Goal: Task Accomplishment & Management: Manage account settings

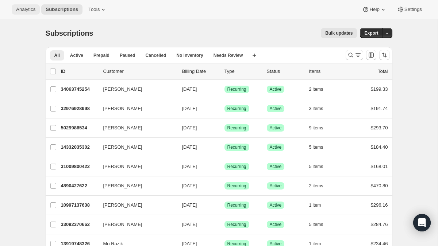
click at [30, 8] on span "Analytics" at bounding box center [25, 10] width 19 height 6
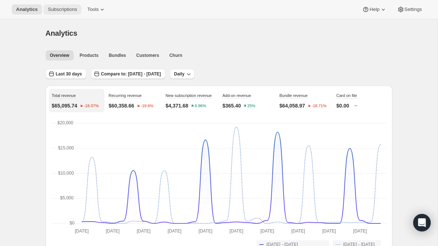
click at [66, 8] on span "Subscriptions" at bounding box center [62, 10] width 29 height 6
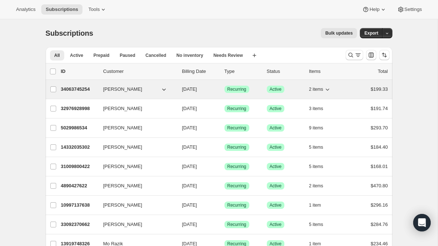
click at [322, 90] on span "2 items" at bounding box center [316, 90] width 14 height 6
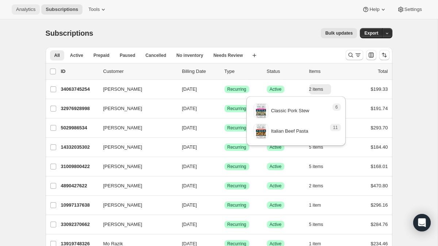
click at [19, 7] on span "Analytics" at bounding box center [25, 10] width 19 height 6
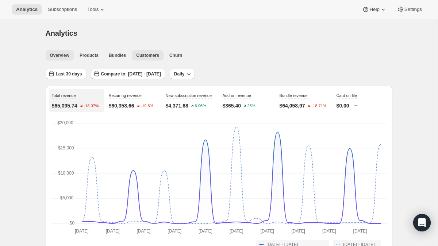
click at [147, 55] on span "Customers" at bounding box center [147, 56] width 23 height 6
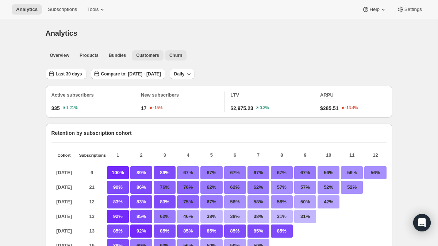
click at [182, 52] on button "Churn" at bounding box center [176, 55] width 22 height 10
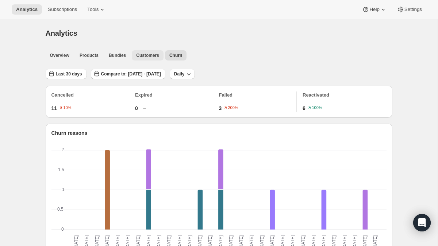
click at [146, 54] on span "Customers" at bounding box center [147, 56] width 23 height 6
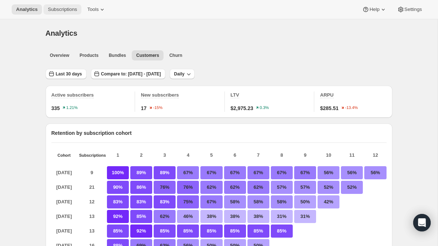
click at [74, 7] on span "Subscriptions" at bounding box center [62, 10] width 29 height 6
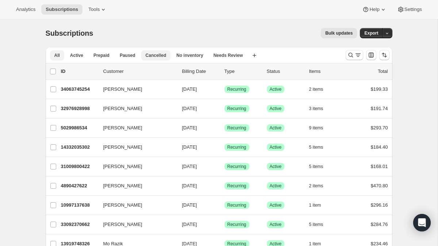
click at [162, 54] on span "Cancelled" at bounding box center [156, 56] width 21 height 6
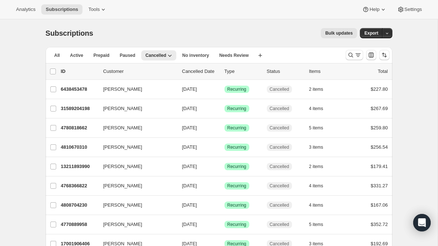
click at [210, 70] on p "Cancelled Date" at bounding box center [200, 71] width 37 height 7
click at [237, 54] on span "Needs Review" at bounding box center [234, 56] width 30 height 6
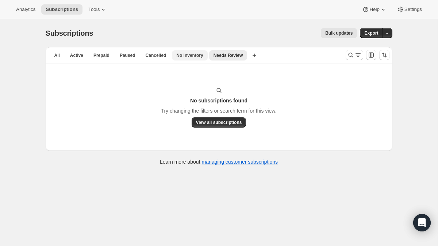
click at [179, 58] on button "No inventory" at bounding box center [189, 55] width 35 height 10
click at [154, 55] on span "Cancelled" at bounding box center [156, 56] width 21 height 6
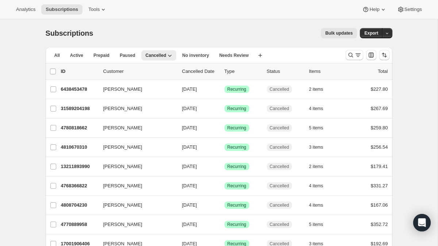
click at [196, 70] on p "Cancelled Date" at bounding box center [200, 71] width 37 height 7
click at [201, 67] on div "list header ID Customer Cancelled Date Type Status Items Total" at bounding box center [219, 72] width 347 height 16
click at [214, 70] on p "Cancelled Date" at bounding box center [200, 71] width 37 height 7
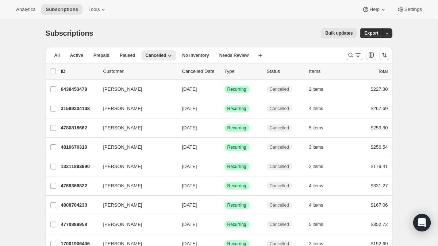
click at [214, 70] on p "Cancelled Date" at bounding box center [200, 71] width 37 height 7
click at [126, 57] on span "Paused" at bounding box center [128, 56] width 16 height 6
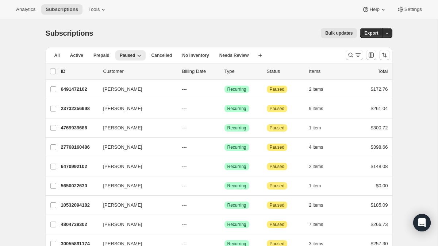
click at [197, 73] on p "Billing Date" at bounding box center [200, 71] width 37 height 7
click at [199, 69] on p "Billing Date" at bounding box center [200, 71] width 37 height 7
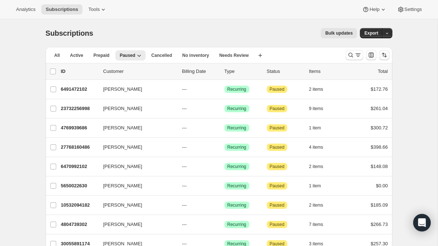
click at [387, 54] on icon "Sort the results" at bounding box center [384, 54] width 7 height 7
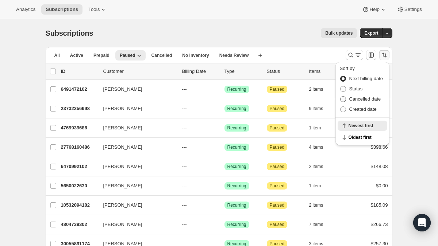
click at [357, 100] on span "Cancelled date" at bounding box center [365, 98] width 32 height 5
click at [341, 97] on input "Cancelled date" at bounding box center [340, 96] width 0 height 0
radio input "true"
click at [368, 80] on span "Next billing date" at bounding box center [366, 78] width 34 height 5
click at [341, 76] on input "Next billing date" at bounding box center [340, 76] width 0 height 0
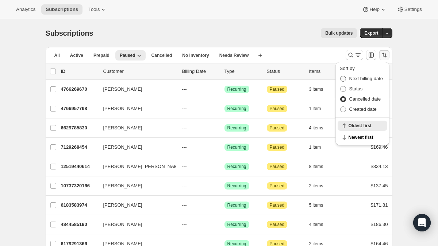
radio input "true"
click at [362, 139] on span "Oldest first" at bounding box center [366, 138] width 34 height 6
click at [363, 126] on span "Newest first" at bounding box center [366, 126] width 34 height 6
click at [276, 37] on div "Bulk updates" at bounding box center [229, 33] width 255 height 10
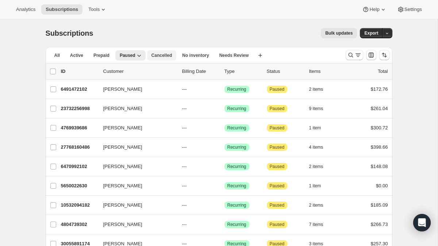
click at [164, 57] on span "Cancelled" at bounding box center [162, 56] width 21 height 6
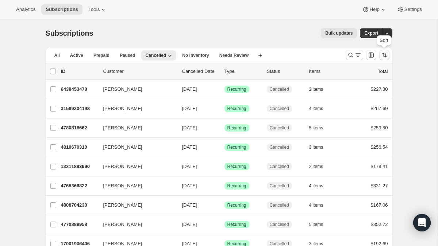
click at [380, 59] on button "Sort the results" at bounding box center [384, 55] width 10 height 10
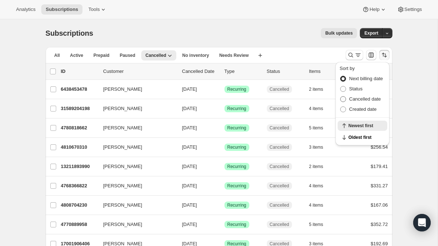
click at [369, 98] on span "Cancelled date" at bounding box center [365, 98] width 32 height 5
click at [341, 97] on input "Cancelled date" at bounding box center [340, 96] width 0 height 0
radio input "true"
click at [362, 140] on span "Newest first" at bounding box center [366, 138] width 34 height 6
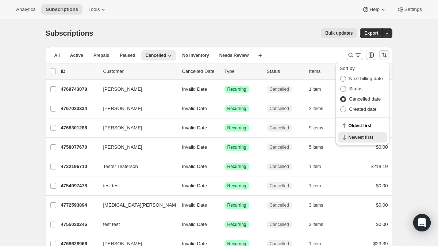
click at [279, 35] on div "Bulk updates" at bounding box center [229, 33] width 255 height 10
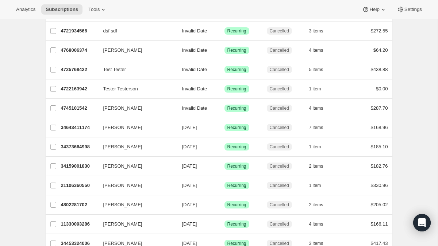
scroll to position [304, 0]
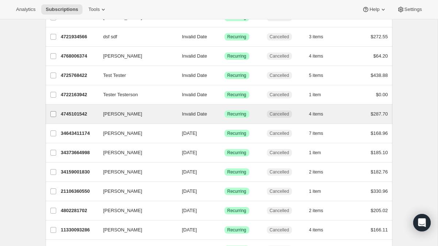
click at [51, 111] on input "[PERSON_NAME]" at bounding box center [53, 114] width 6 height 6
checkbox input "true"
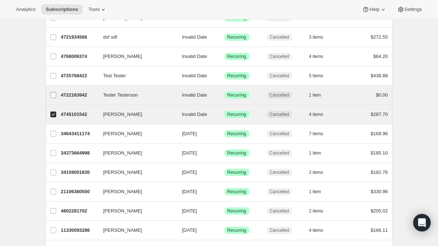
click at [53, 95] on input "Tester Testerson" at bounding box center [53, 95] width 6 height 6
checkbox input "true"
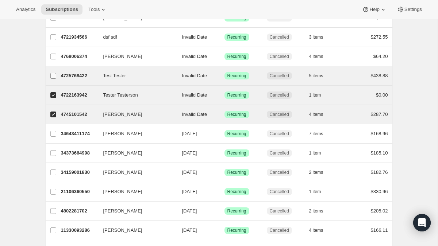
click at [53, 75] on input "Test Tester" at bounding box center [53, 76] width 6 height 6
checkbox input "true"
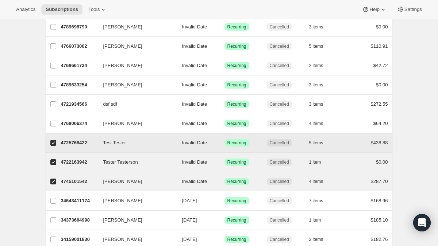
scroll to position [236, 0]
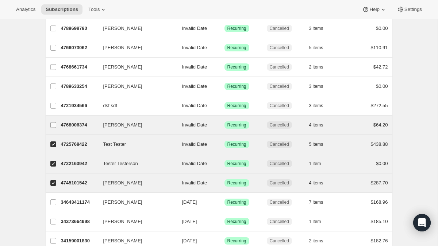
click at [51, 126] on input "[PERSON_NAME]" at bounding box center [53, 125] width 6 height 6
checkbox input "true"
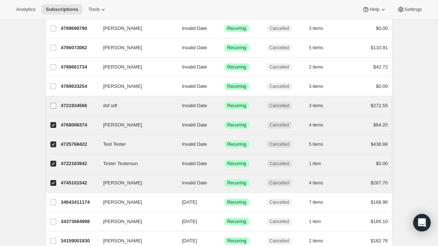
click at [47, 104] on label "dsf sdf" at bounding box center [53, 105] width 15 height 19
click at [50, 104] on input "dsf sdf" at bounding box center [53, 106] width 6 height 6
checkbox input "true"
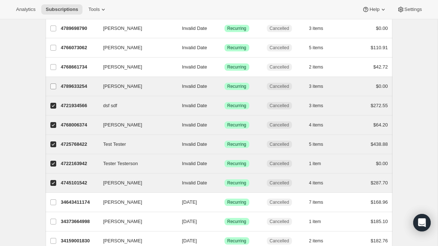
click at [51, 87] on input "[PERSON_NAME]" at bounding box center [53, 87] width 6 height 6
checkbox input "true"
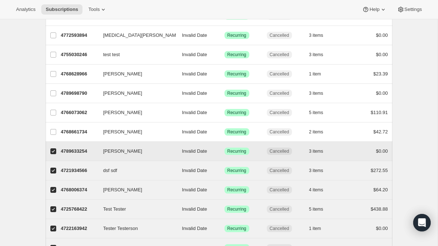
scroll to position [168, 0]
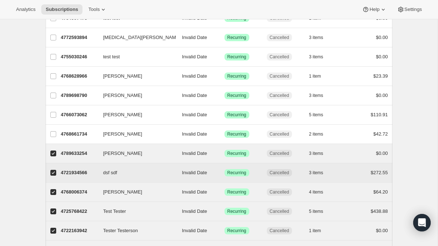
click at [60, 174] on label "dsf sdf" at bounding box center [53, 173] width 15 height 19
click at [56, 174] on input "dsf sdf" at bounding box center [53, 173] width 6 height 6
click at [60, 174] on label "dsf sdf" at bounding box center [53, 173] width 15 height 19
click at [56, 174] on input "dsf sdf" at bounding box center [53, 173] width 6 height 6
checkbox input "true"
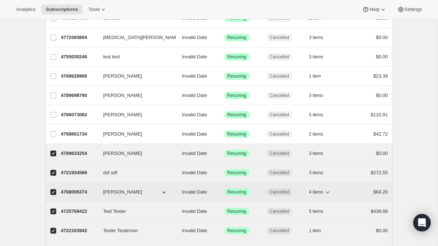
click at [62, 188] on div "4768006374 [PERSON_NAME] Invalid Date Success Recurring Cancelled 4 items $64.20" at bounding box center [224, 192] width 327 height 10
checkbox input "false"
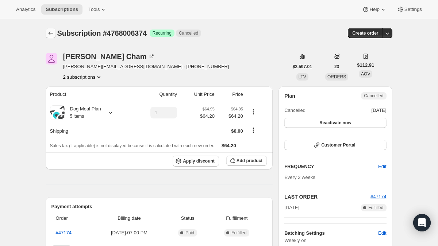
click at [49, 35] on icon "Subscriptions" at bounding box center [50, 33] width 7 height 7
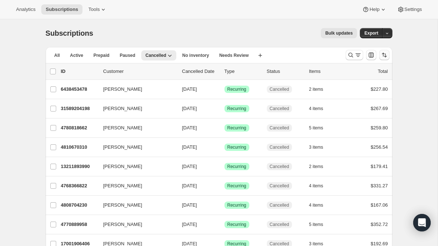
click at [388, 52] on button "Sort the results" at bounding box center [384, 55] width 10 height 10
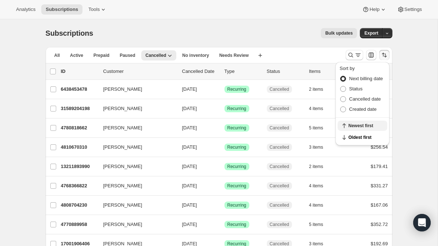
click at [352, 124] on span "Newest first" at bounding box center [366, 126] width 34 height 6
click at [353, 96] on span "Cancelled date" at bounding box center [365, 99] width 32 height 7
click at [341, 96] on input "Cancelled date" at bounding box center [340, 96] width 0 height 0
radio input "true"
click at [354, 141] on button "Newest first" at bounding box center [363, 138] width 50 height 10
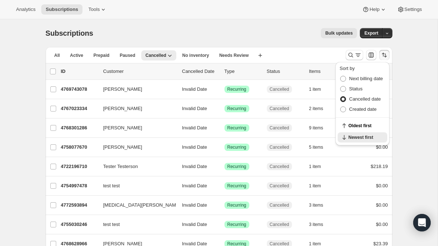
click at [248, 34] on div "Bulk updates" at bounding box center [229, 33] width 255 height 10
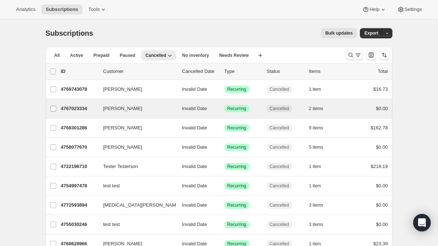
click at [53, 107] on input "[PERSON_NAME]" at bounding box center [53, 109] width 6 height 6
checkbox input "true"
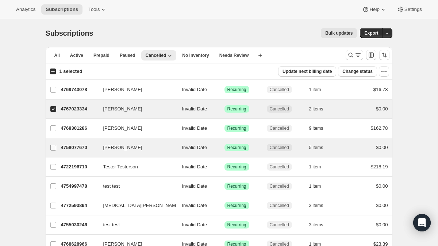
click at [54, 150] on input "[PERSON_NAME]" at bounding box center [53, 148] width 6 height 6
checkbox input "true"
click at [383, 70] on icon "button" at bounding box center [383, 71] width 7 height 7
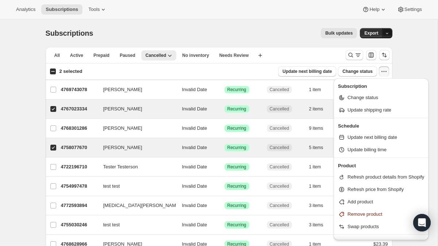
click at [390, 35] on button "button" at bounding box center [387, 33] width 10 height 10
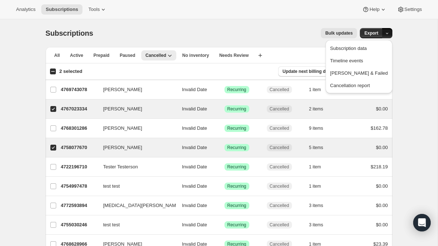
click at [389, 35] on icon "button" at bounding box center [387, 33] width 5 height 5
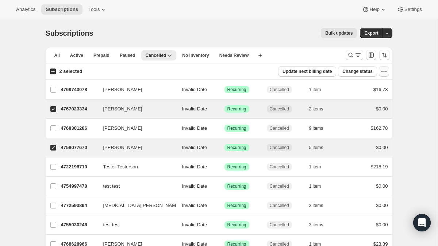
click at [384, 71] on icon "button" at bounding box center [383, 71] width 7 height 7
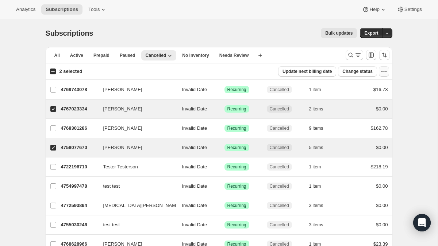
click at [380, 70] on icon "button" at bounding box center [383, 71] width 7 height 7
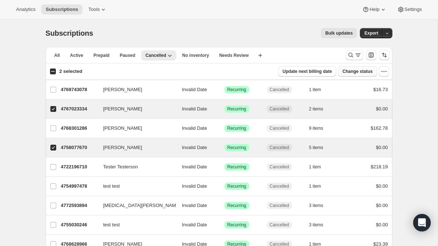
click at [353, 71] on span "Change status" at bounding box center [357, 72] width 30 height 6
select select "18"
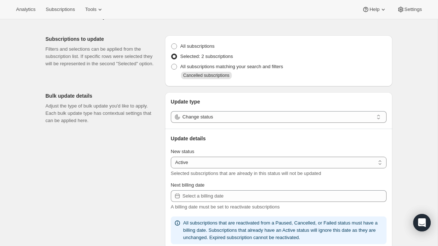
scroll to position [19, 0]
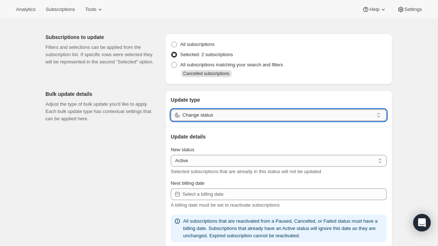
click at [361, 119] on input "Change status" at bounding box center [278, 116] width 191 height 12
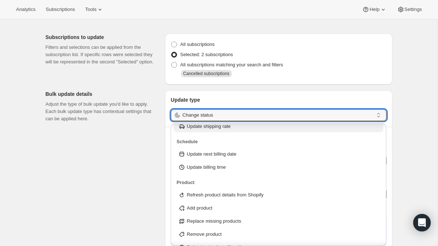
scroll to position [83, 0]
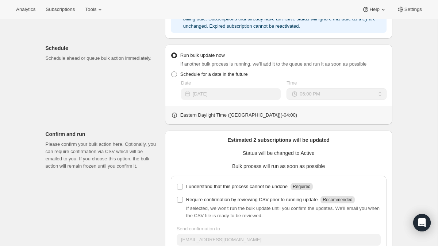
scroll to position [0, 0]
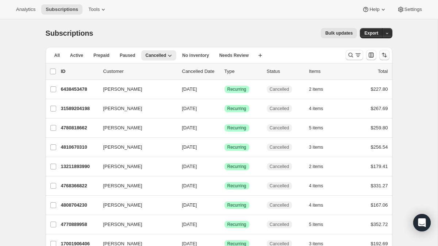
click at [384, 58] on icon "Sort the results" at bounding box center [384, 54] width 7 height 7
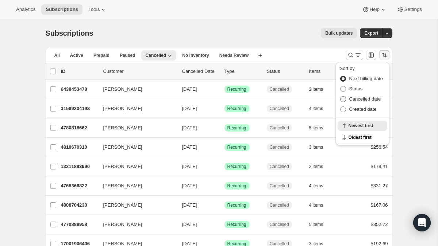
click at [344, 103] on label "Cancelled date" at bounding box center [360, 99] width 41 height 10
click at [341, 97] on input "Cancelled date" at bounding box center [340, 96] width 0 height 0
radio input "true"
click at [356, 137] on span "Newest first" at bounding box center [366, 138] width 34 height 6
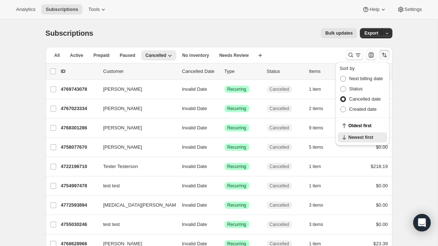
click at [275, 26] on div "Subscriptions. This page is ready Subscriptions Bulk updates More actions Bulk …" at bounding box center [219, 33] width 347 height 28
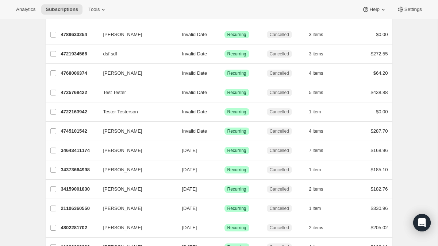
scroll to position [292, 0]
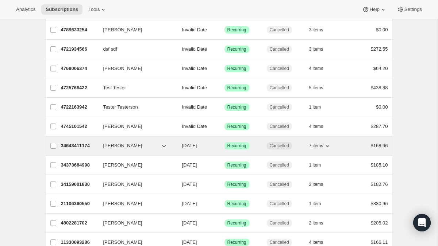
click at [81, 145] on p "34643411174" at bounding box center [79, 145] width 37 height 7
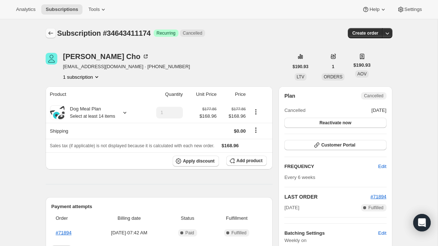
click at [49, 35] on icon "Subscriptions" at bounding box center [50, 33] width 7 height 7
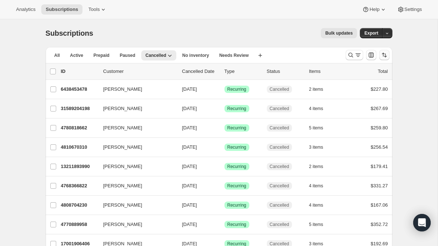
click at [383, 57] on icon "Sort the results" at bounding box center [384, 54] width 7 height 7
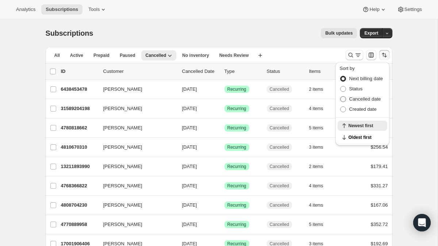
click at [358, 99] on span "Cancelled date" at bounding box center [365, 98] width 32 height 5
click at [341, 97] on input "Cancelled date" at bounding box center [340, 96] width 0 height 0
radio input "true"
click at [360, 140] on span "Newest first" at bounding box center [366, 138] width 34 height 6
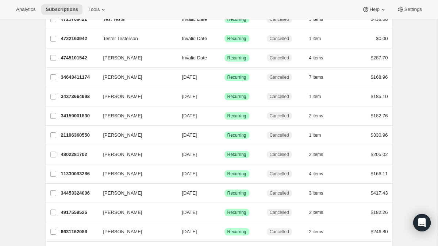
scroll to position [357, 0]
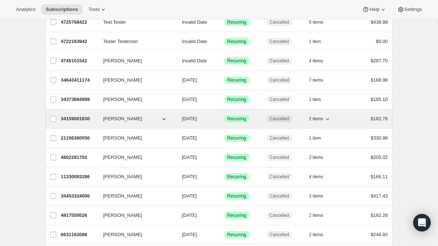
click at [121, 121] on span "[PERSON_NAME]" at bounding box center [122, 118] width 39 height 7
click at [82, 118] on p "34159001830" at bounding box center [79, 118] width 37 height 7
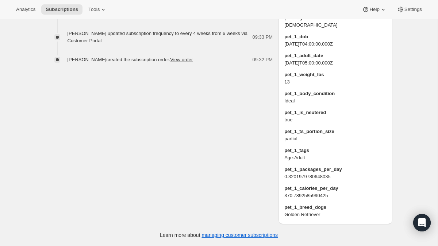
scroll to position [559, 0]
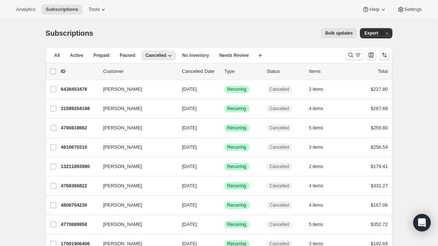
click at [386, 58] on icon "Sort the results" at bounding box center [384, 54] width 7 height 7
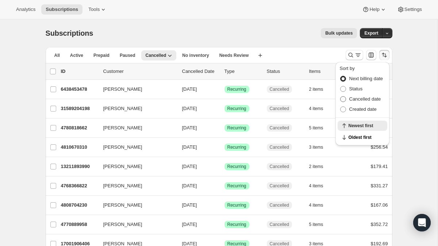
click at [356, 98] on span "Cancelled date" at bounding box center [365, 98] width 32 height 5
click at [341, 97] on input "Cancelled date" at bounding box center [340, 96] width 0 height 0
radio input "true"
click at [355, 139] on span "Newest first" at bounding box center [366, 138] width 34 height 6
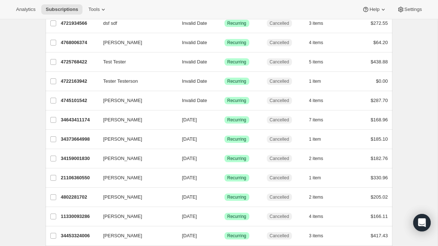
scroll to position [324, 0]
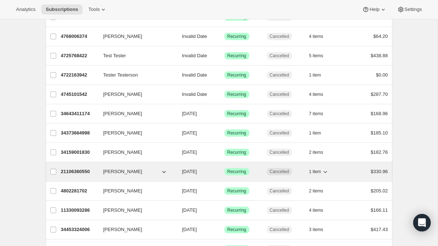
click at [324, 172] on icon "button" at bounding box center [325, 171] width 7 height 7
click at [115, 171] on span "[PERSON_NAME]" at bounding box center [122, 171] width 39 height 7
click at [79, 174] on p "21106360550" at bounding box center [79, 171] width 37 height 7
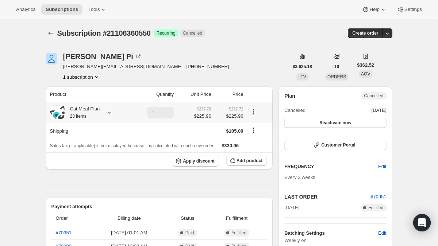
click at [111, 114] on icon at bounding box center [109, 112] width 7 height 7
click at [53, 34] on icon "Subscriptions" at bounding box center [50, 33] width 7 height 7
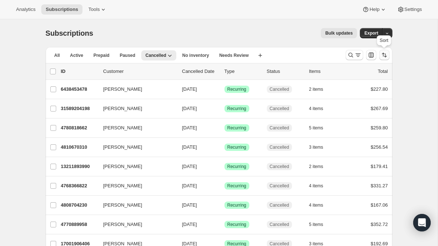
click at [383, 53] on icon "Sort the results" at bounding box center [384, 54] width 7 height 7
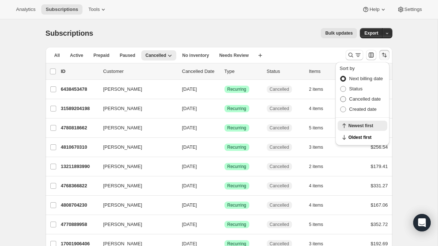
click at [365, 99] on span "Cancelled date" at bounding box center [365, 98] width 32 height 5
click at [341, 97] on input "Cancelled date" at bounding box center [340, 96] width 0 height 0
radio input "true"
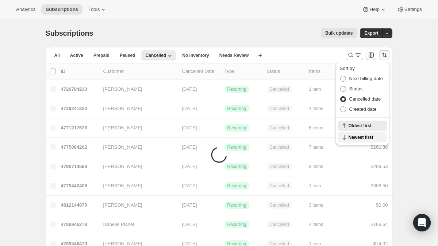
click at [359, 139] on span "Newest first" at bounding box center [366, 138] width 34 height 6
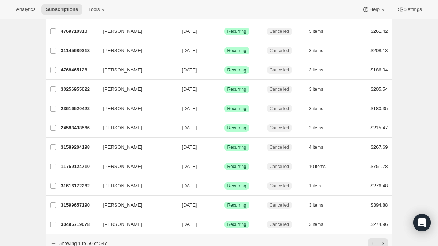
scroll to position [816, 0]
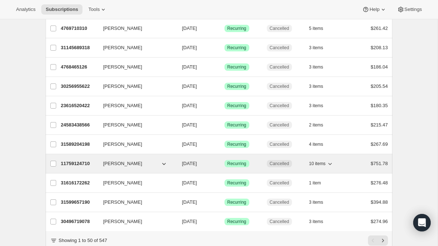
click at [77, 164] on p "11759124710" at bounding box center [79, 163] width 37 height 7
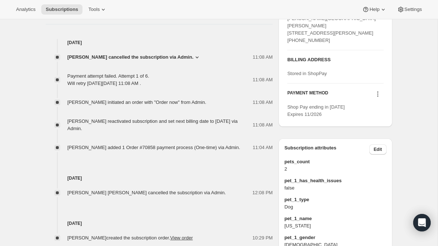
scroll to position [304, 0]
